Goal: Information Seeking & Learning: Check status

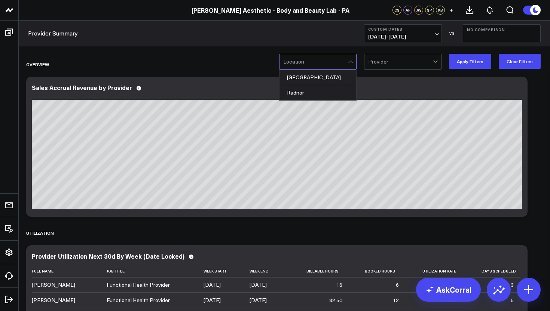
click at [352, 64] on div at bounding box center [351, 61] width 6 height 15
click at [313, 95] on div "Radnor" at bounding box center [317, 92] width 77 height 15
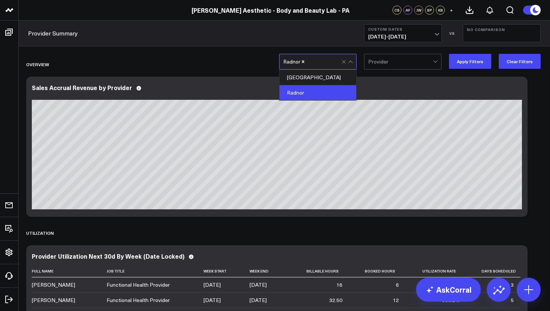
click at [390, 62] on div at bounding box center [400, 61] width 65 height 15
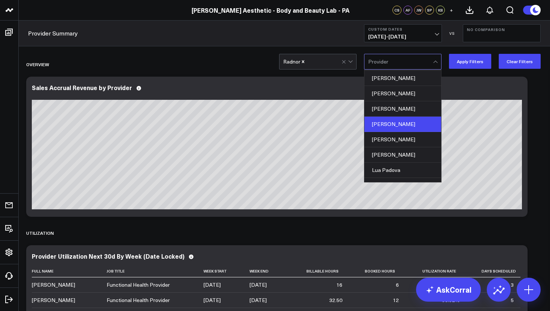
scroll to position [48, 0]
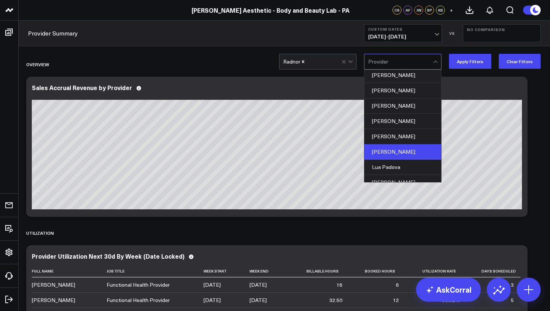
click at [396, 152] on div "[PERSON_NAME]" at bounding box center [402, 151] width 77 height 15
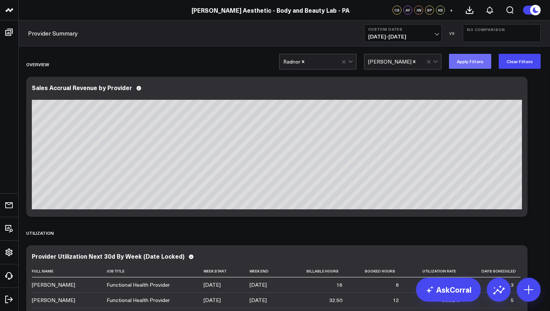
click at [466, 61] on button "Apply Filters" at bounding box center [470, 61] width 42 height 15
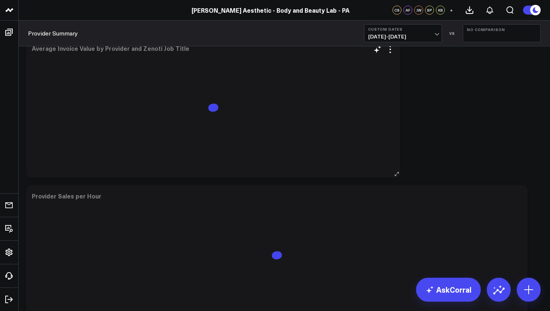
scroll to position [822, 0]
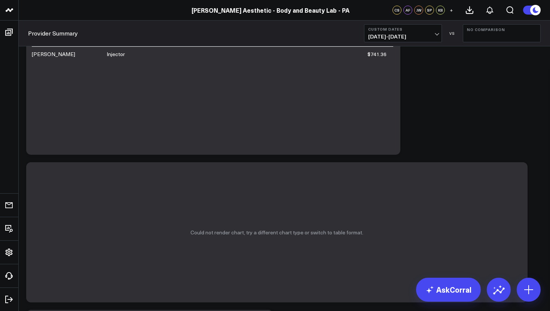
click at [484, 34] on button "No Comparison" at bounding box center [502, 33] width 78 height 18
click at [491, 79] on link "YoY" at bounding box center [501, 78] width 77 height 14
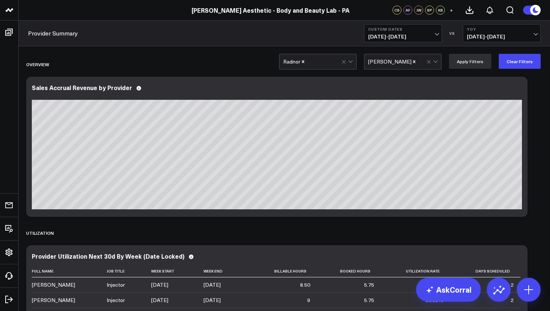
click at [534, 35] on span "[DATE] - [DATE]" at bounding box center [502, 37] width 70 height 6
click at [534, 34] on span "[DATE] - [DATE]" at bounding box center [502, 37] width 70 height 6
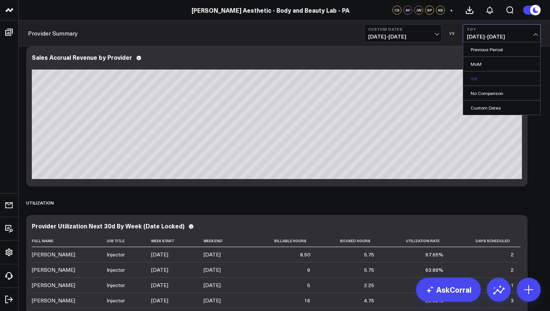
scroll to position [31, 0]
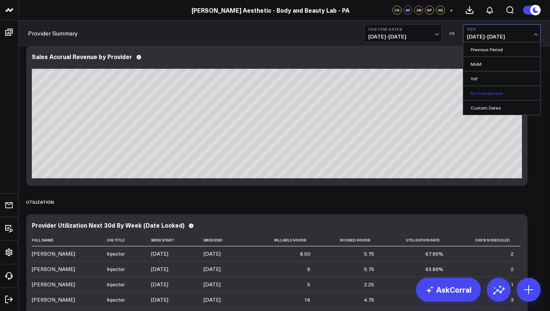
click at [494, 94] on link "No Comparison" at bounding box center [501, 93] width 77 height 14
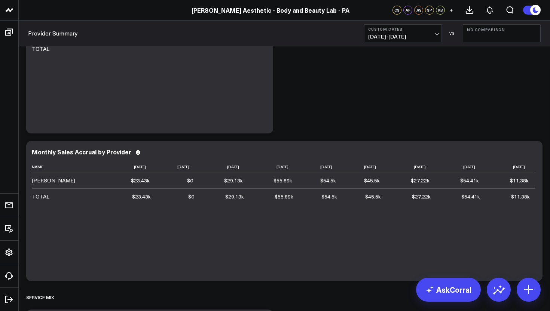
scroll to position [1138, 0]
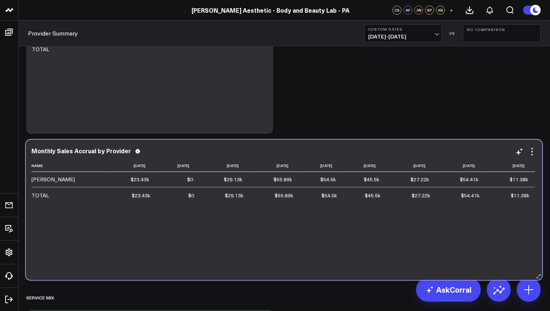
click at [34, 144] on div "Monthly Sales Accrual by Provider Name [DATE] [DATE] [DATE] [DATE] [DATE] [DATE…" at bounding box center [284, 210] width 516 height 140
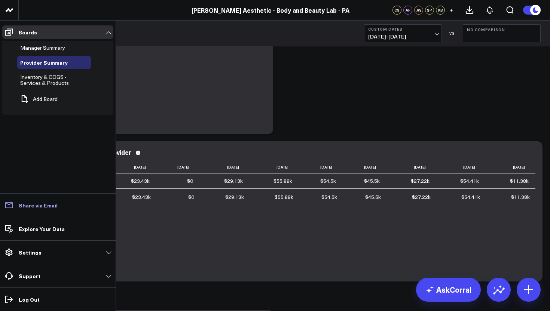
click at [45, 204] on p "Share via Email" at bounding box center [38, 205] width 39 height 6
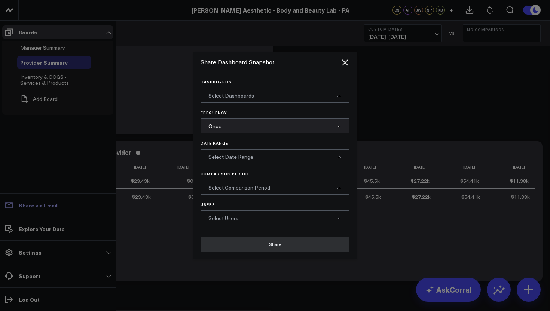
scroll to position [0, 0]
click at [342, 97] on div "Select Dashboards" at bounding box center [274, 95] width 149 height 15
click at [339, 189] on icon at bounding box center [339, 188] width 4 height 4
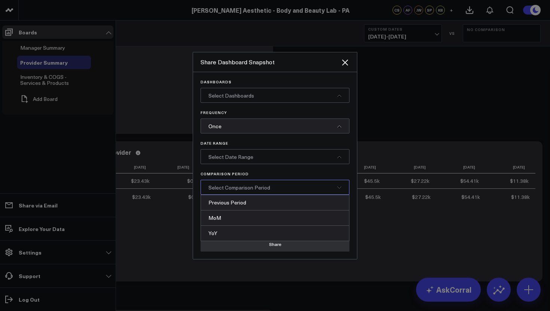
click at [338, 188] on icon at bounding box center [339, 188] width 4 height 4
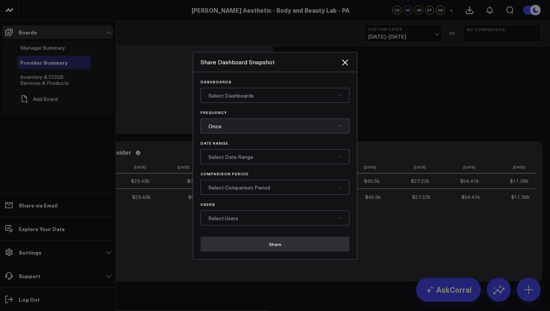
click at [169, 241] on div at bounding box center [275, 155] width 550 height 311
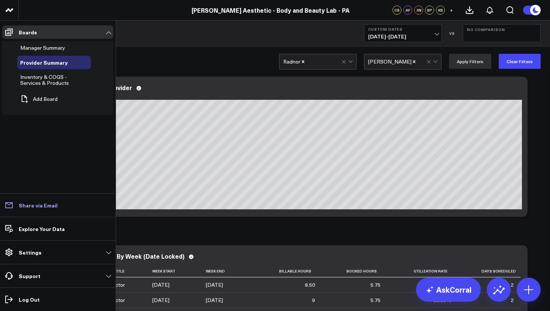
click at [49, 202] on p "Share via Email" at bounding box center [38, 205] width 39 height 6
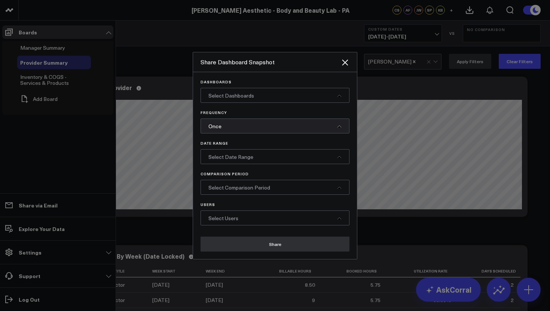
click at [343, 96] on div "Select Dashboards" at bounding box center [274, 95] width 149 height 15
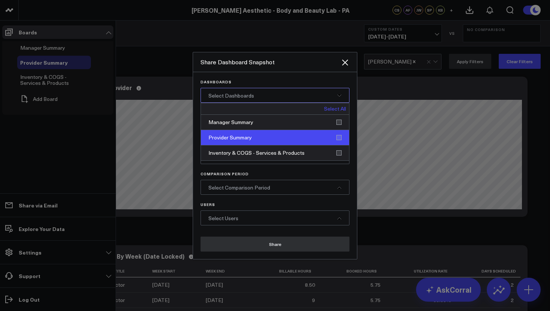
click at [278, 139] on div "Provider Summary" at bounding box center [275, 137] width 148 height 15
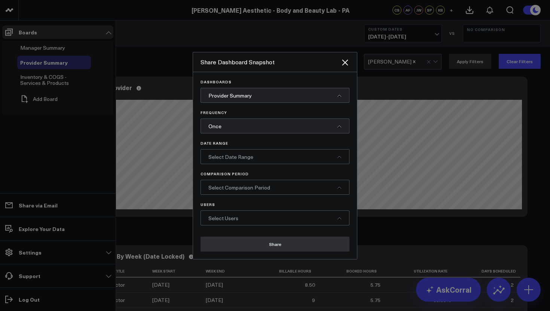
click at [334, 184] on div "Select Comparison Period" at bounding box center [274, 187] width 149 height 15
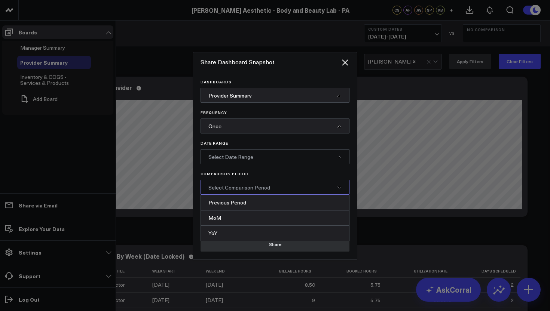
click at [334, 184] on div "Select Comparison Period" at bounding box center [274, 187] width 149 height 15
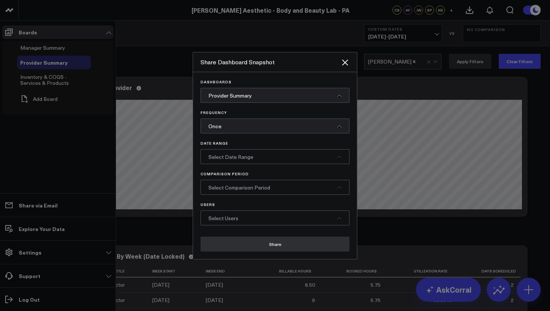
click at [331, 219] on div "Select Users" at bounding box center [274, 218] width 149 height 15
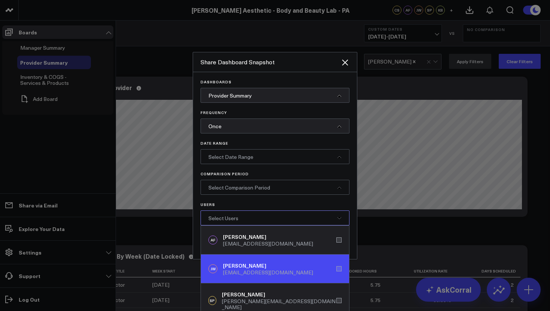
scroll to position [3, 0]
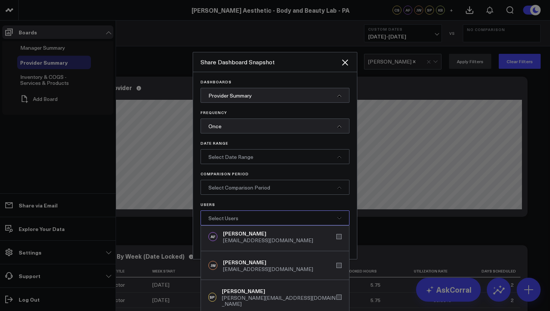
click at [424, 226] on div at bounding box center [275, 155] width 550 height 311
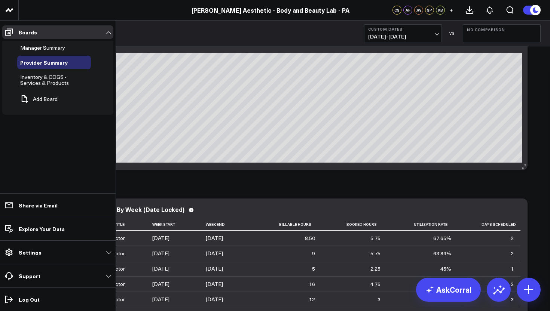
scroll to position [50, 0]
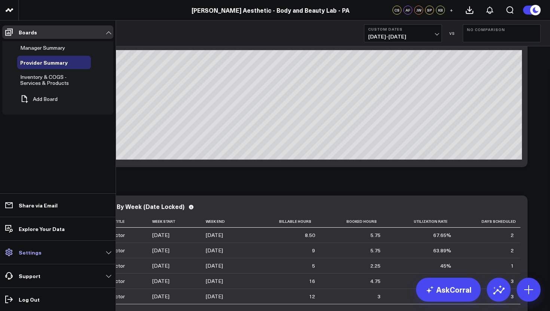
click at [107, 253] on link "Settings" at bounding box center [57, 252] width 111 height 13
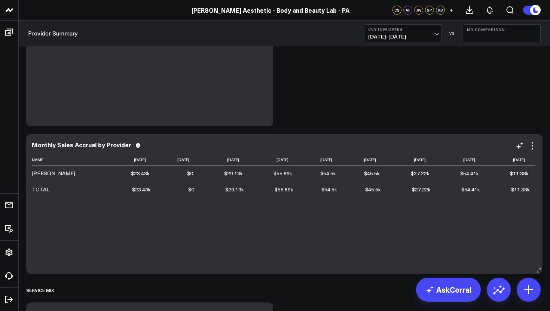
scroll to position [1164, 0]
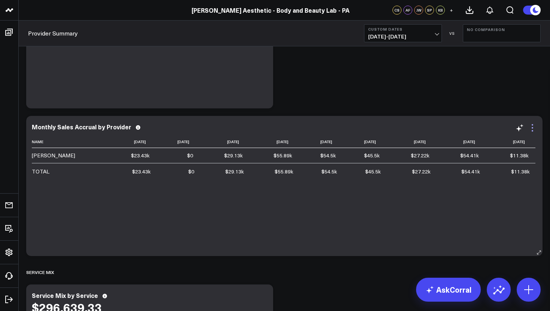
click at [530, 132] on icon at bounding box center [532, 127] width 9 height 9
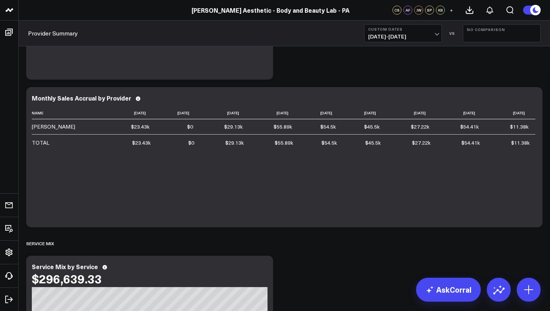
scroll to position [1192, 0]
